Goal: Navigation & Orientation: Find specific page/section

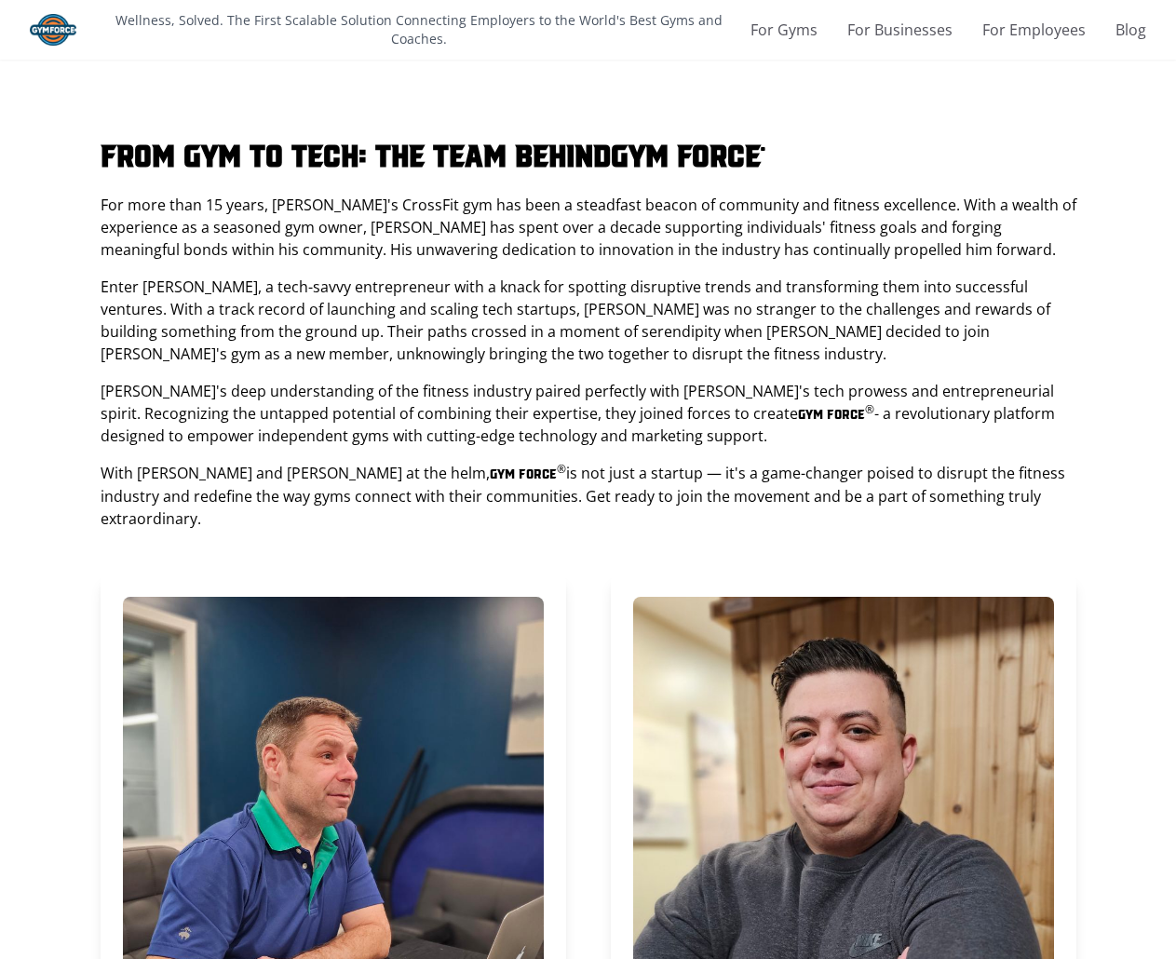
click at [61, 20] on img at bounding box center [53, 30] width 47 height 32
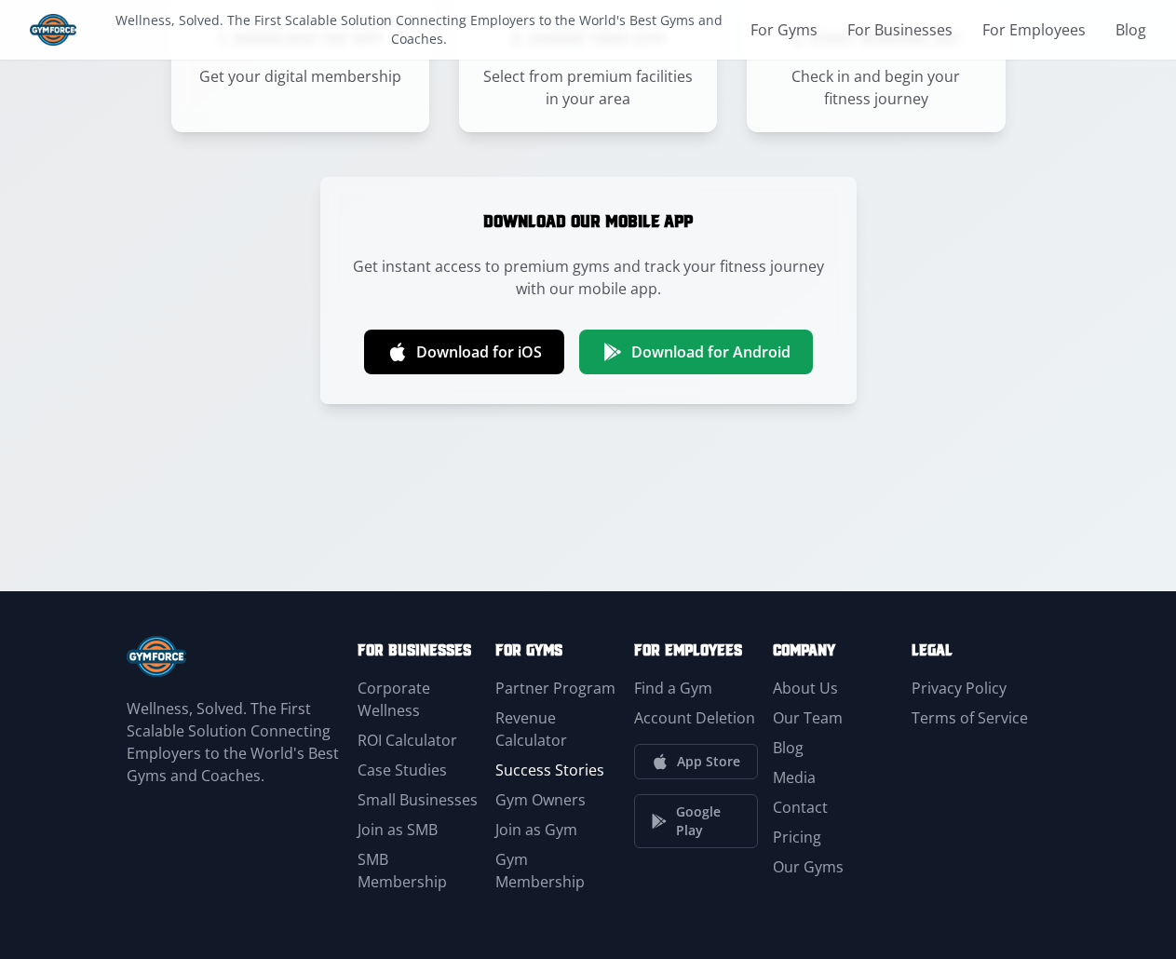
scroll to position [3338, 0]
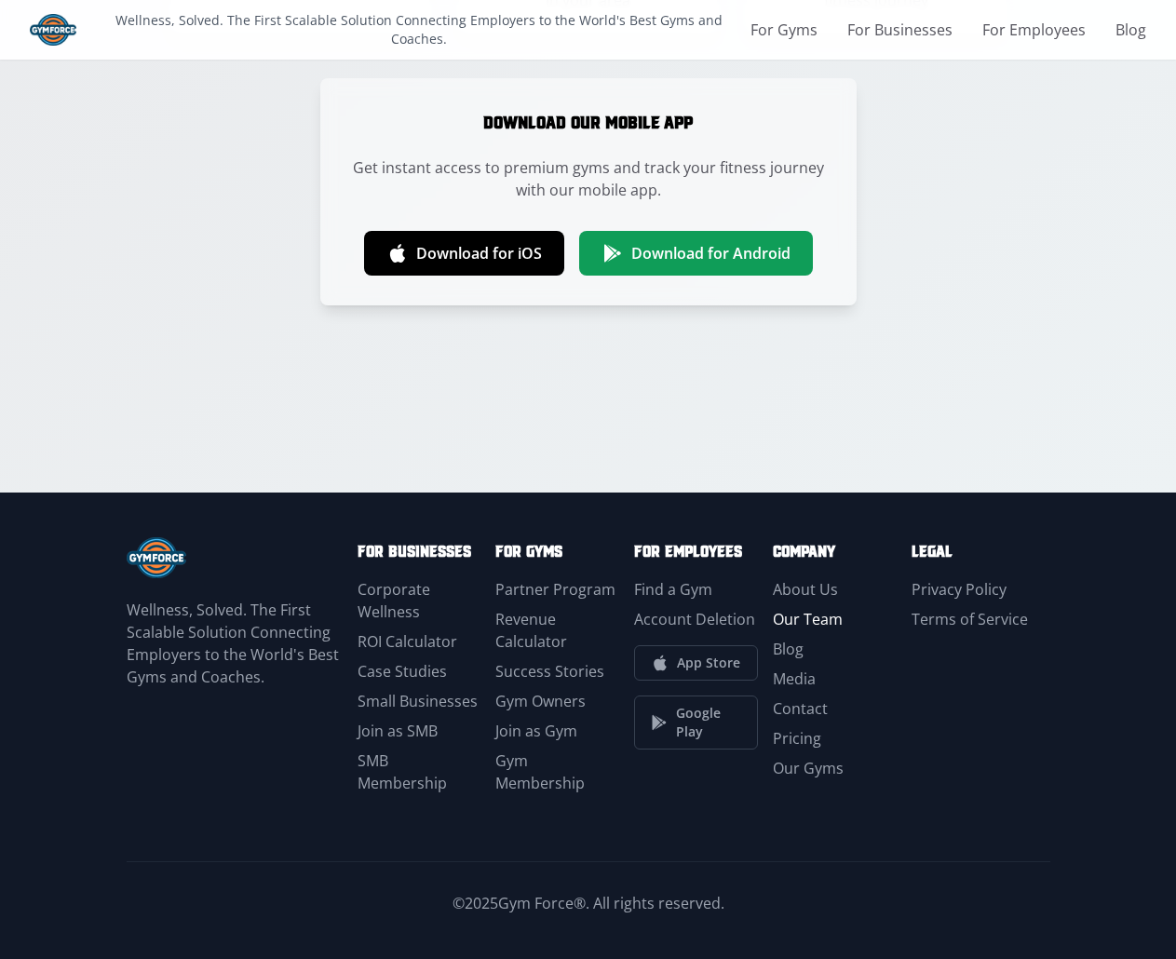
click at [814, 617] on link "Our Team" at bounding box center [808, 619] width 70 height 20
